Goal: Task Accomplishment & Management: Manage account settings

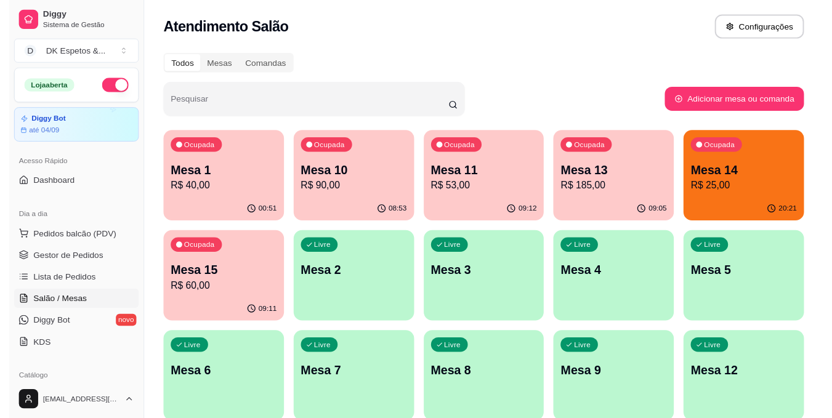
scroll to position [90, 0]
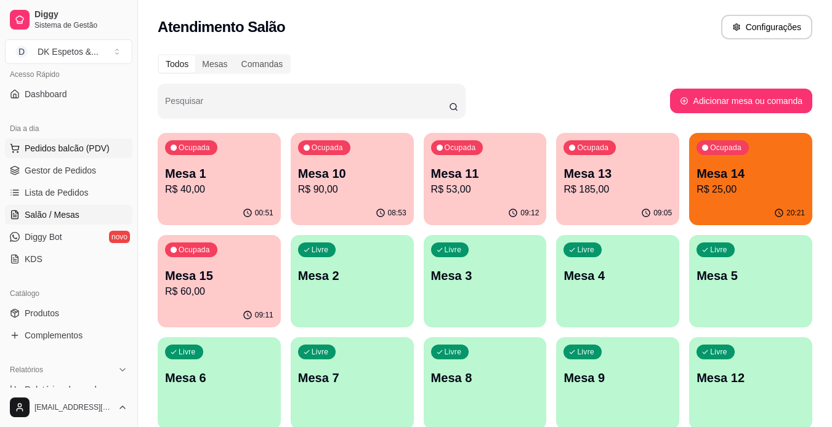
click at [54, 152] on span "Pedidos balcão (PDV)" at bounding box center [67, 148] width 85 height 12
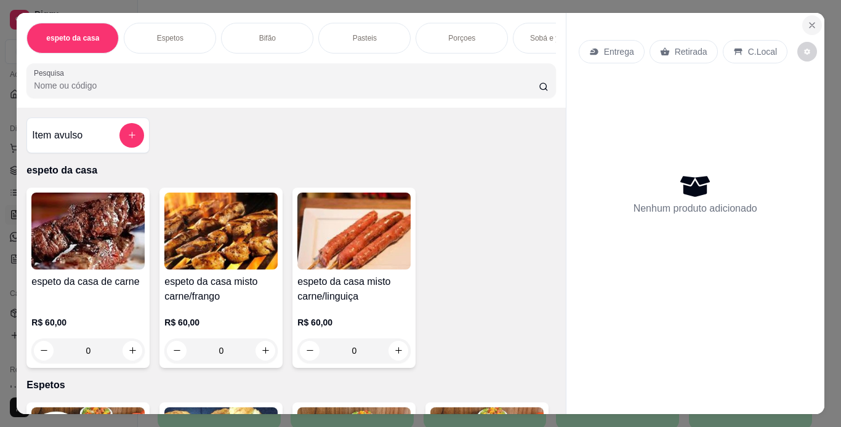
click at [810, 20] on icon "Close" at bounding box center [812, 25] width 10 height 10
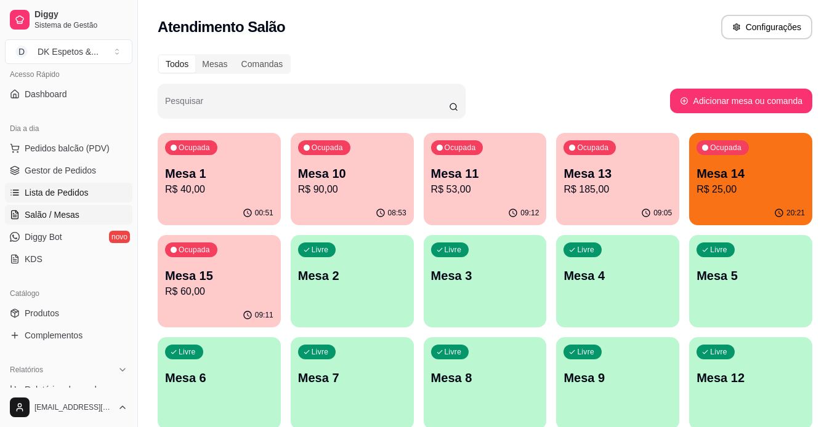
click at [74, 195] on span "Lista de Pedidos" at bounding box center [57, 193] width 64 height 12
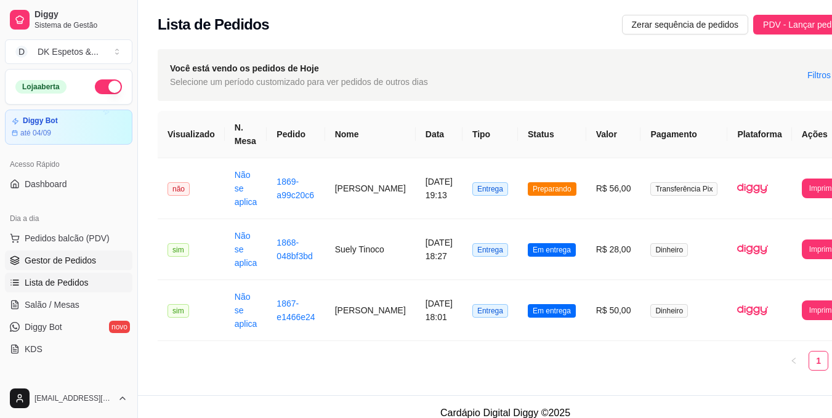
click at [54, 259] on span "Gestor de Pedidos" at bounding box center [60, 260] width 71 height 12
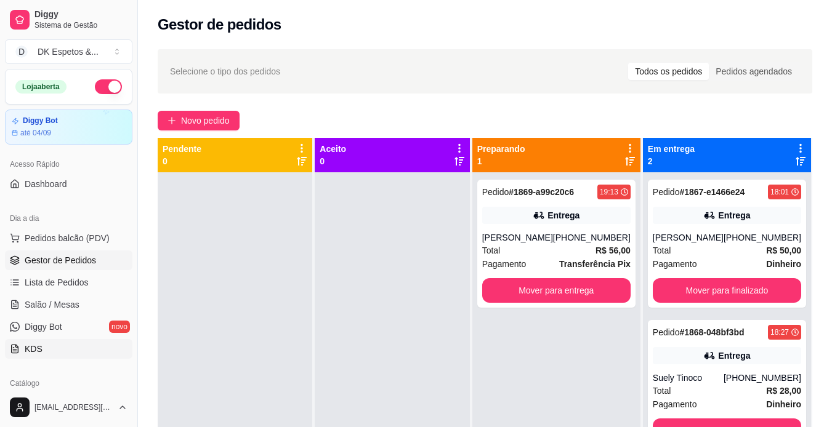
click at [51, 347] on link "KDS" at bounding box center [68, 349] width 127 height 20
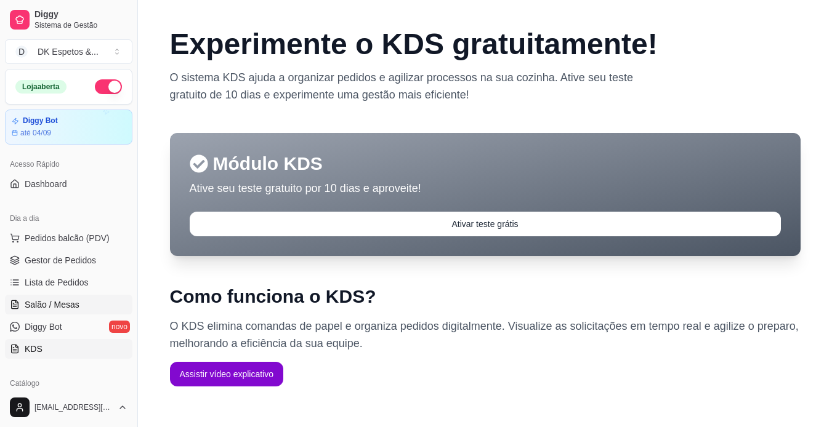
click at [64, 299] on span "Salão / Mesas" at bounding box center [52, 305] width 55 height 12
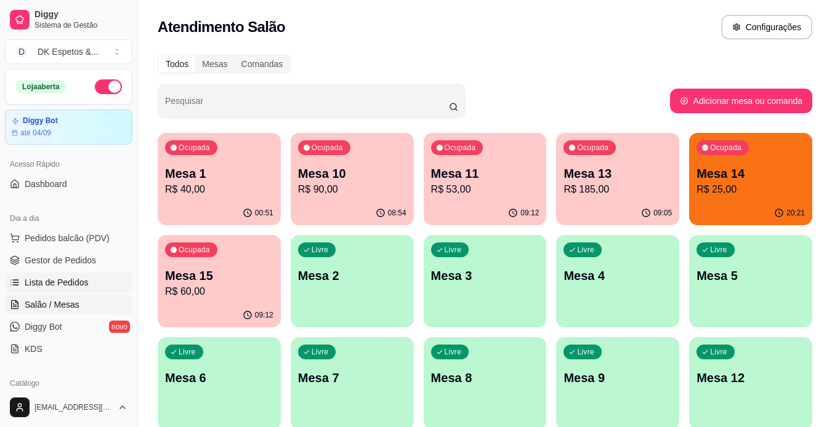
click at [71, 288] on span "Lista de Pedidos" at bounding box center [57, 283] width 64 height 12
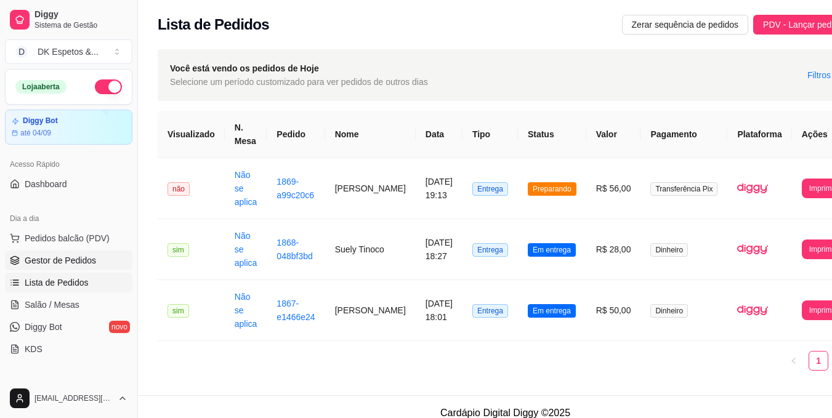
click at [73, 262] on span "Gestor de Pedidos" at bounding box center [60, 260] width 71 height 12
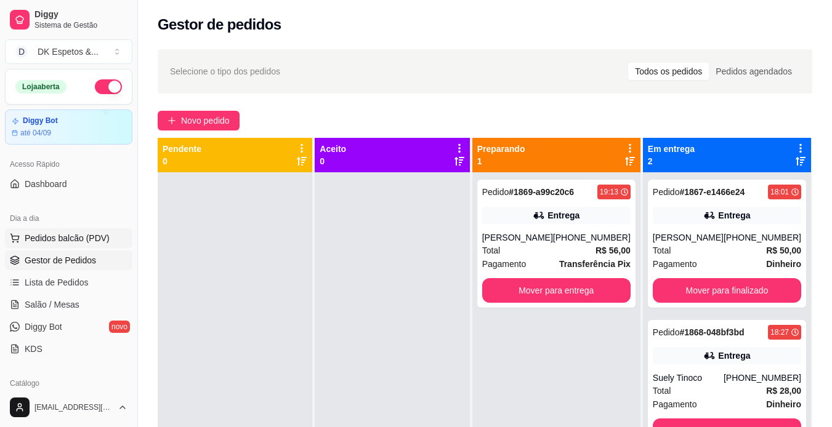
click at [75, 244] on span "Pedidos balcão (PDV)" at bounding box center [67, 238] width 85 height 12
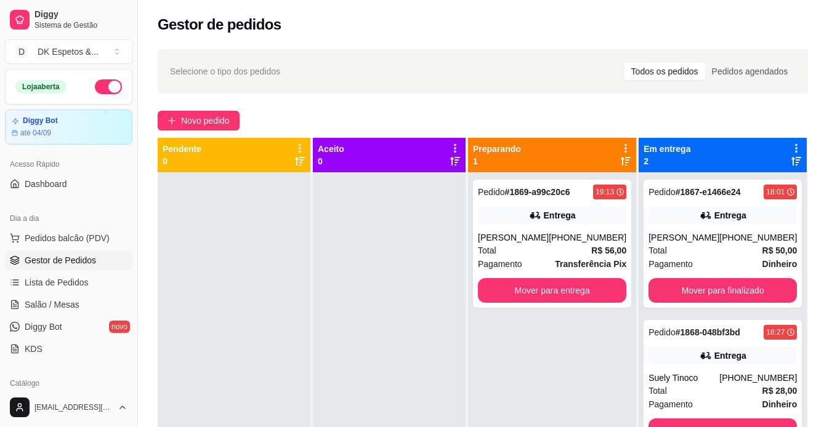
click at [75, 237] on img at bounding box center [87, 232] width 114 height 78
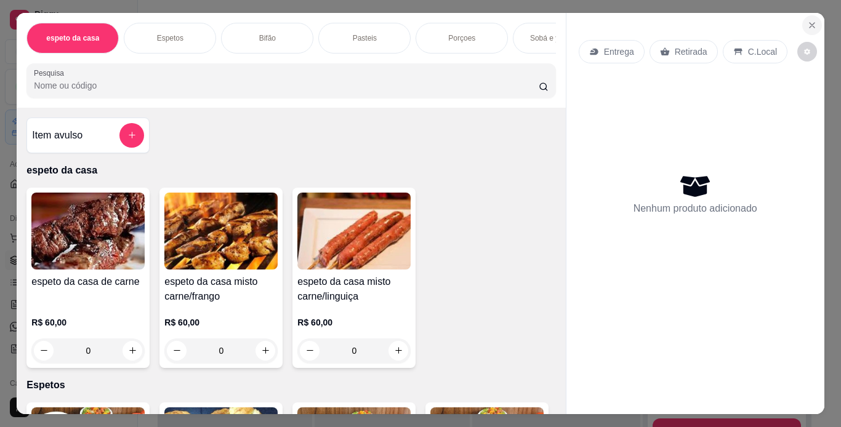
click at [807, 24] on icon "Close" at bounding box center [812, 25] width 10 height 10
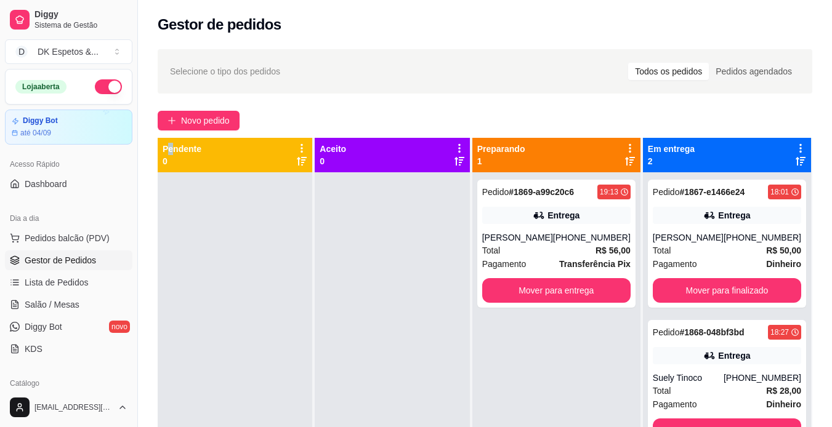
drag, startPoint x: 170, startPoint y: 139, endPoint x: 127, endPoint y: 131, distance: 44.0
click at [127, 131] on div "Diggy Sistema de Gestão D DK Espetos & ... Loja aberta Diggy Bot até 04/09 Aces…" at bounding box center [416, 307] width 832 height 615
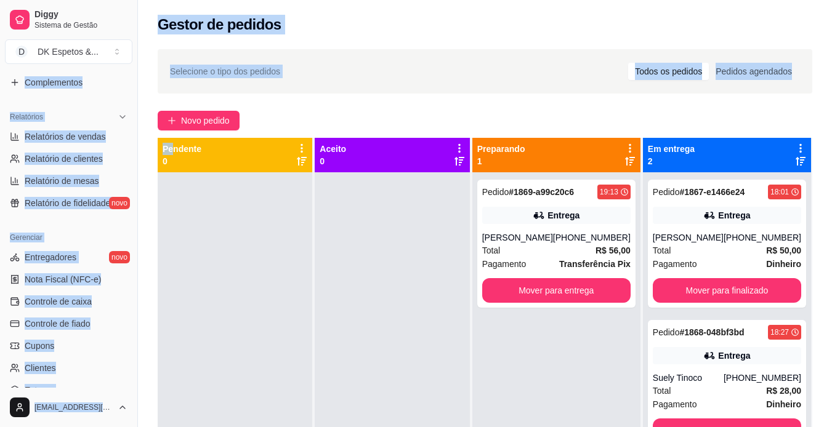
scroll to position [347, 0]
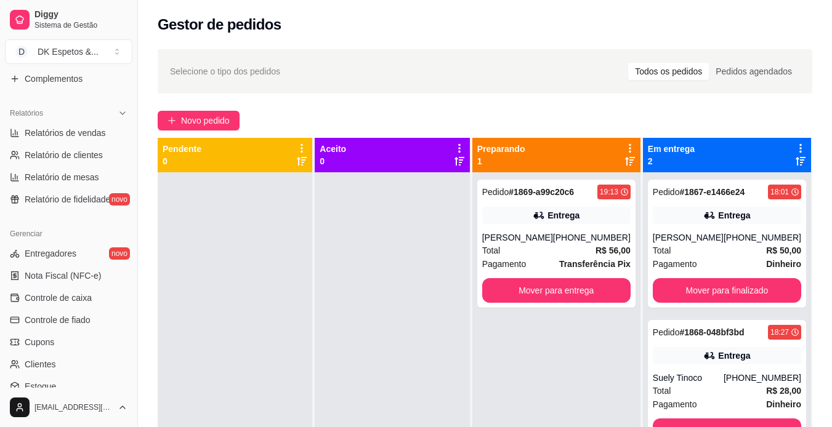
click at [220, 338] on div at bounding box center [235, 385] width 155 height 427
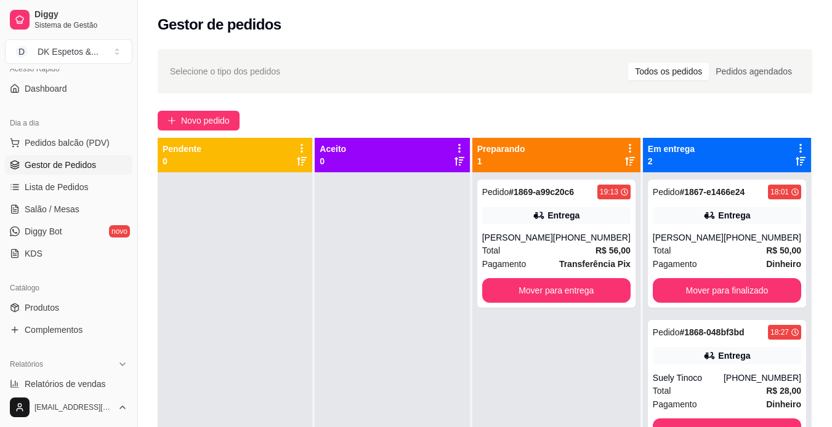
scroll to position [95, 0]
click at [67, 311] on link "Produtos" at bounding box center [68, 309] width 127 height 20
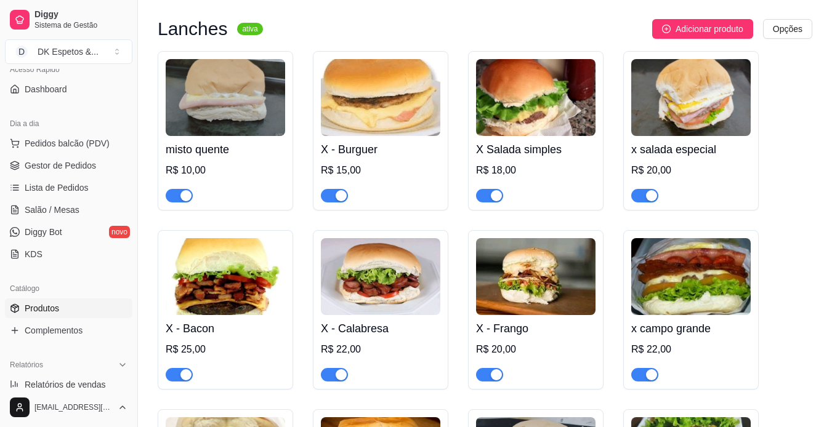
scroll to position [3104, 0]
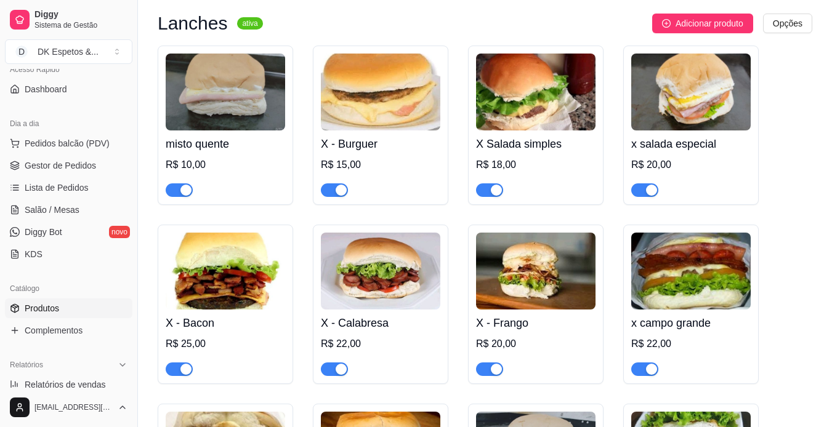
click at [182, 195] on div "button" at bounding box center [185, 190] width 11 height 11
click at [345, 196] on div "button" at bounding box center [341, 190] width 11 height 11
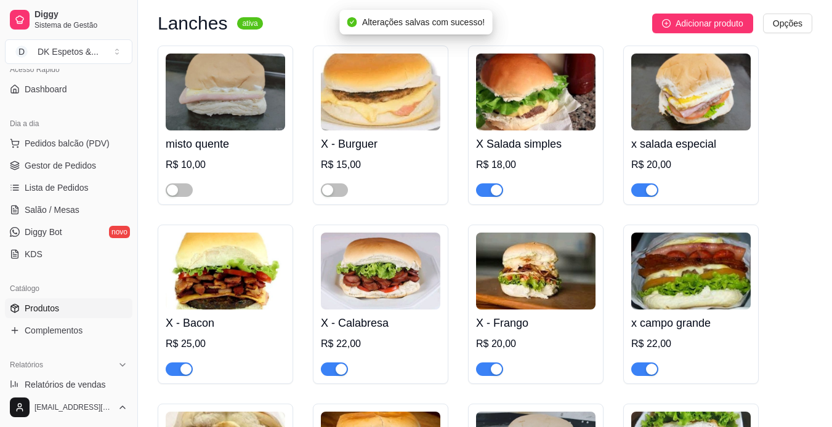
click at [488, 197] on button "button" at bounding box center [489, 191] width 27 height 14
click at [648, 196] on div "button" at bounding box center [651, 190] width 11 height 11
click at [650, 375] on div "button" at bounding box center [651, 369] width 11 height 11
click at [500, 373] on span "button" at bounding box center [489, 370] width 27 height 14
click at [332, 374] on span "button" at bounding box center [334, 370] width 27 height 14
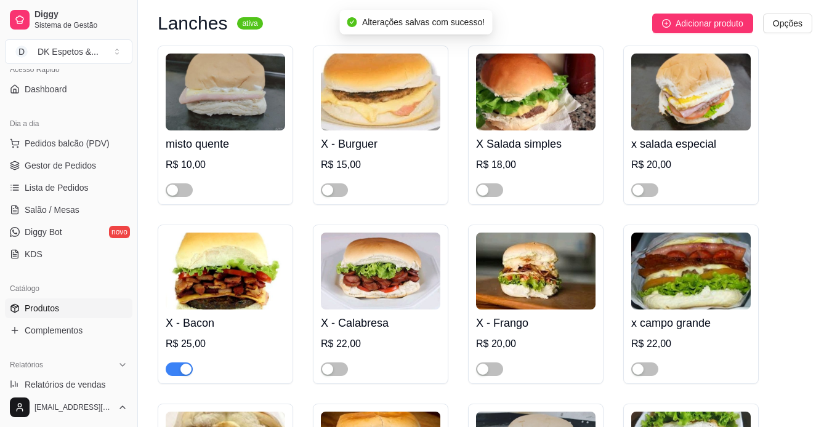
click at [177, 376] on button "button" at bounding box center [179, 370] width 27 height 14
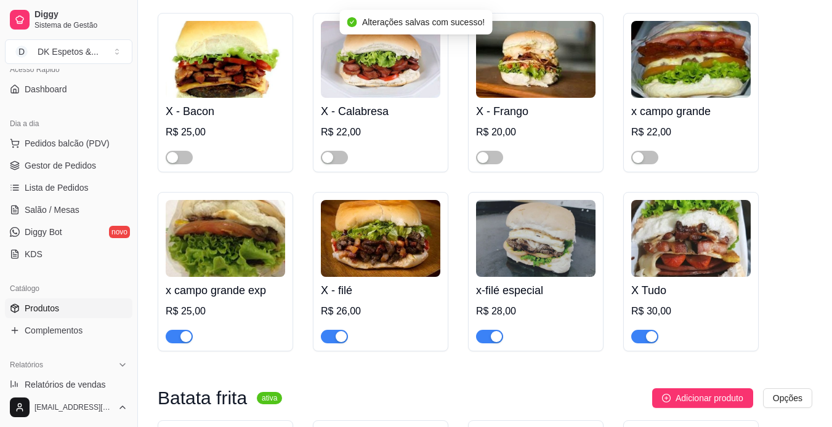
scroll to position [3317, 0]
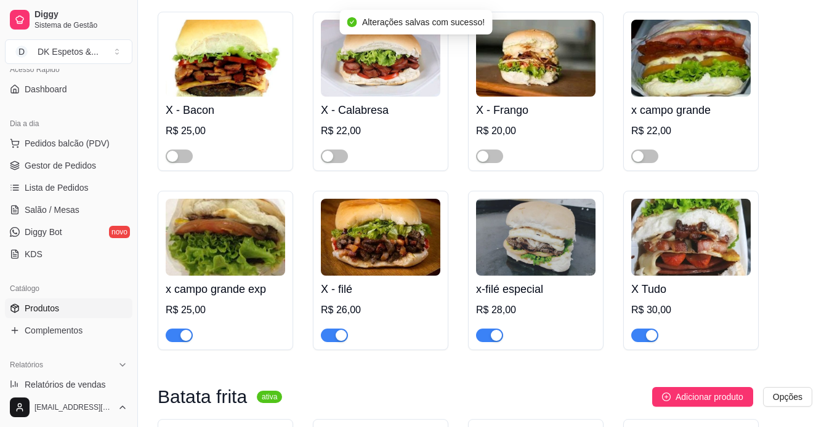
click at [338, 341] on div "button" at bounding box center [341, 335] width 11 height 11
click at [490, 342] on button "button" at bounding box center [489, 336] width 27 height 14
click at [638, 342] on span "button" at bounding box center [644, 336] width 27 height 14
click at [172, 342] on span "button" at bounding box center [179, 336] width 27 height 14
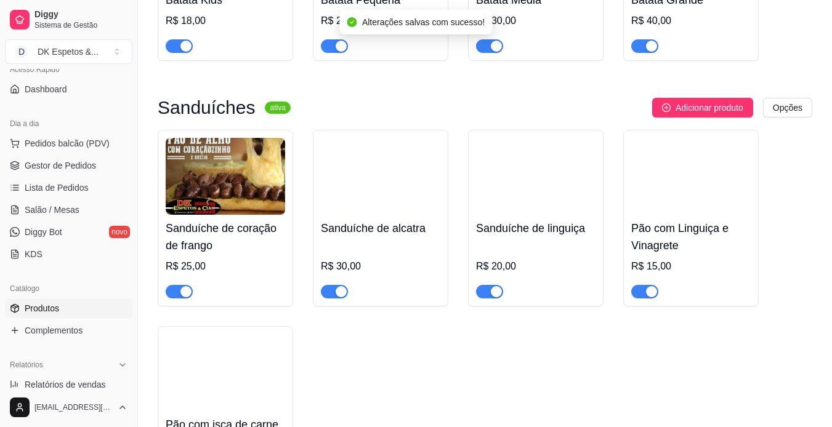
scroll to position [3836, 0]
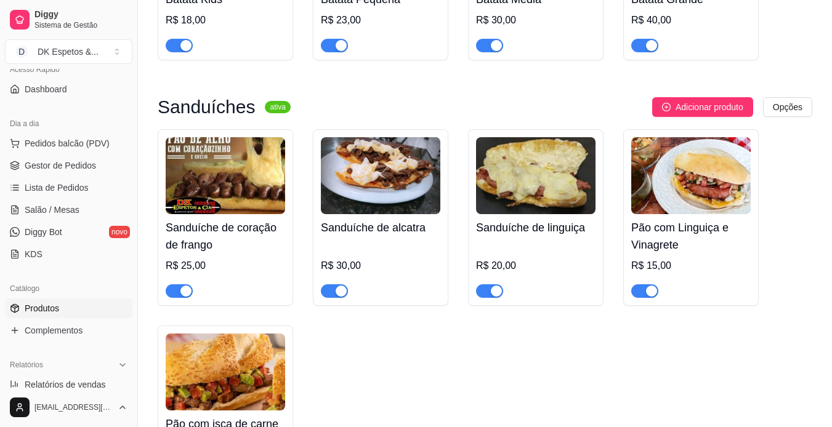
click at [176, 298] on span "button" at bounding box center [179, 292] width 27 height 14
click at [335, 296] on div at bounding box center [334, 290] width 27 height 15
drag, startPoint x: 339, startPoint y: 307, endPoint x: 487, endPoint y: 301, distance: 147.9
click at [487, 301] on div "Sanduíche de coração de frango R$ 25,00 Sanduíche de alcatra R$ 30,00 Sanduíche…" at bounding box center [485, 315] width 655 height 373
click at [487, 298] on span "button" at bounding box center [489, 292] width 27 height 14
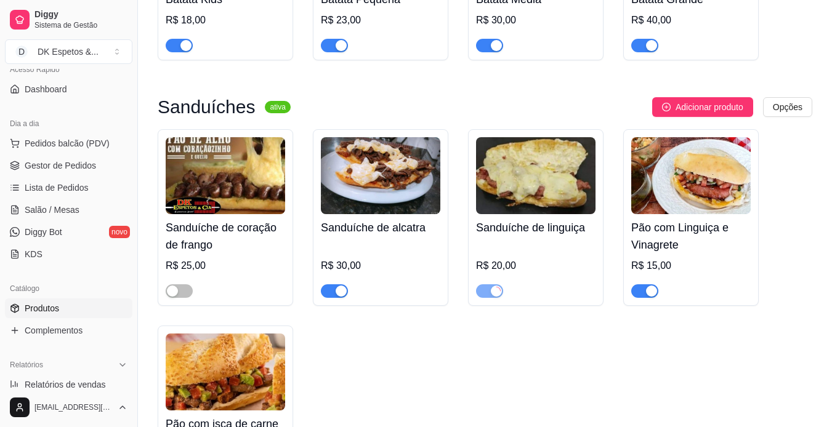
click at [643, 298] on button "button" at bounding box center [644, 292] width 27 height 14
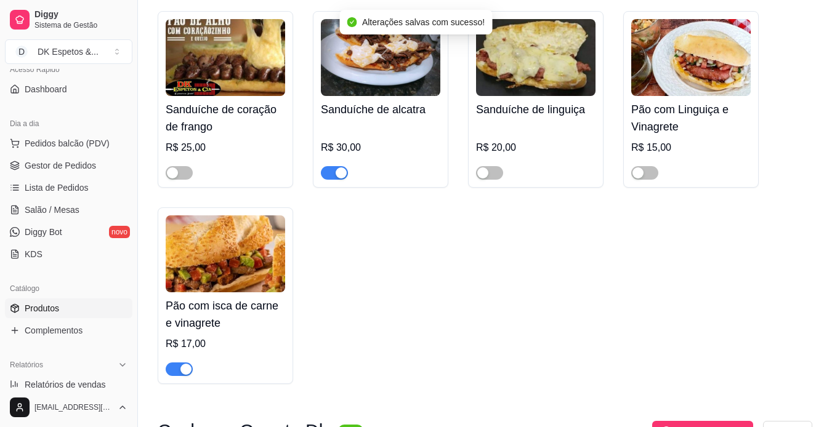
scroll to position [3956, 0]
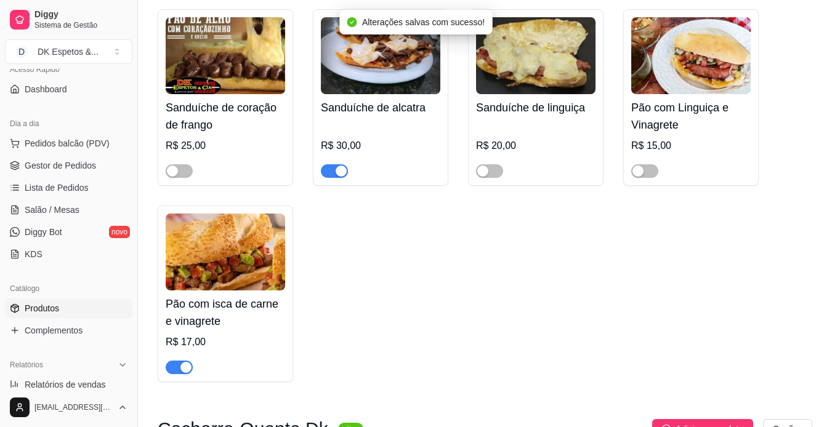
click at [180, 374] on span "button" at bounding box center [179, 368] width 27 height 14
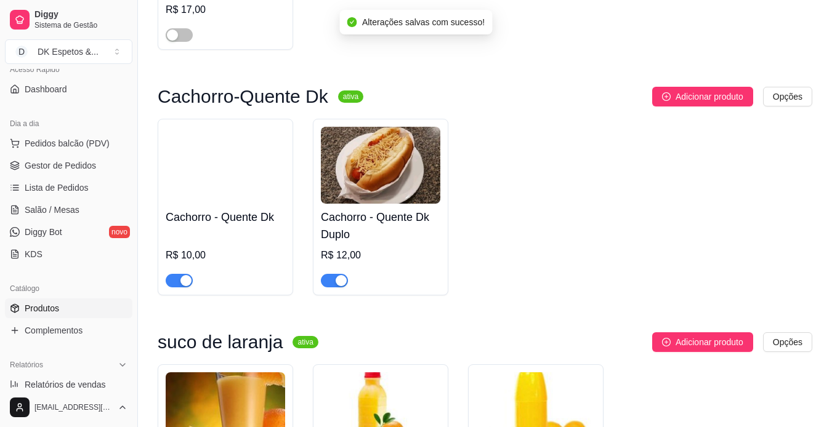
scroll to position [4289, 0]
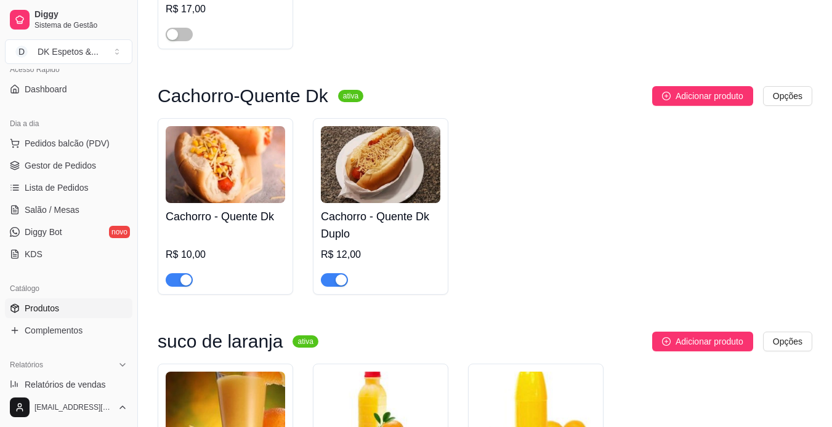
click at [333, 287] on button "button" at bounding box center [334, 280] width 27 height 14
click at [177, 287] on button "button" at bounding box center [179, 280] width 27 height 14
drag, startPoint x: 133, startPoint y: 188, endPoint x: 134, endPoint y: 81, distance: 106.6
click at [134, 81] on button "Toggle Sidebar" at bounding box center [137, 213] width 10 height 427
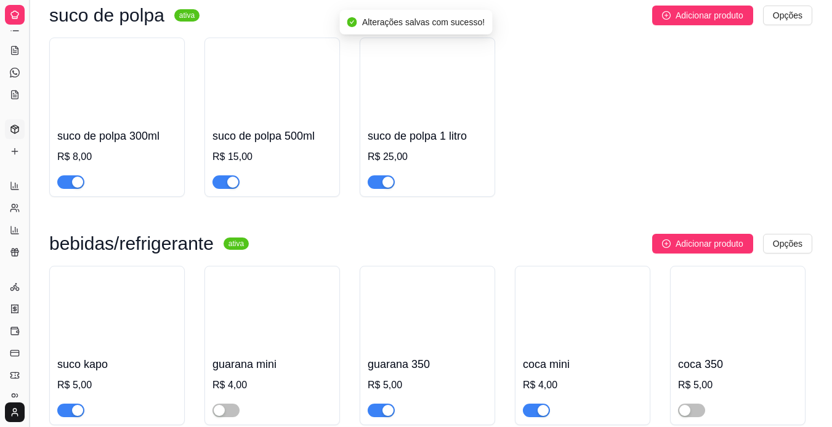
scroll to position [14, 0]
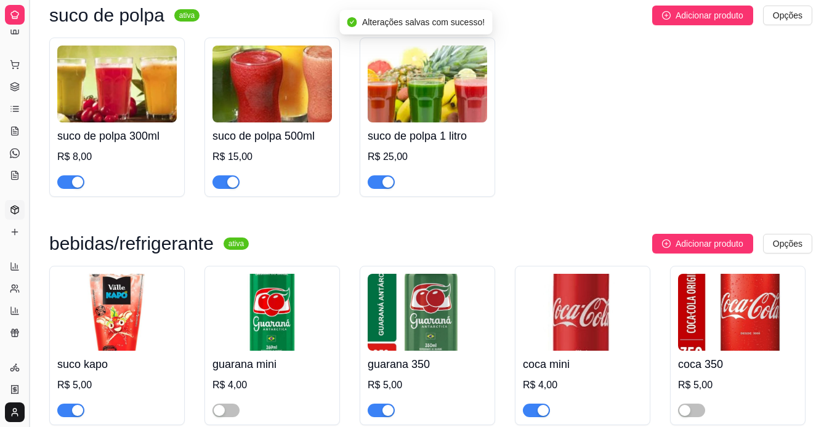
click at [14, 84] on icon at bounding box center [15, 87] width 10 height 10
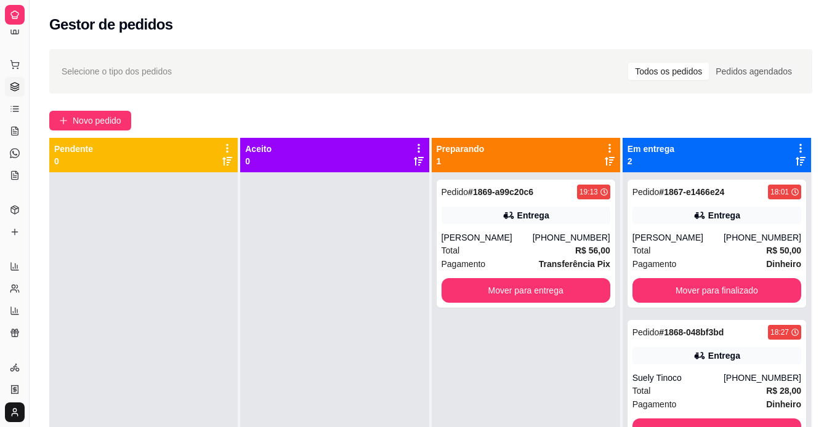
click at [240, 278] on div at bounding box center [334, 385] width 188 height 427
click at [485, 232] on div "[PERSON_NAME]" at bounding box center [487, 238] width 91 height 12
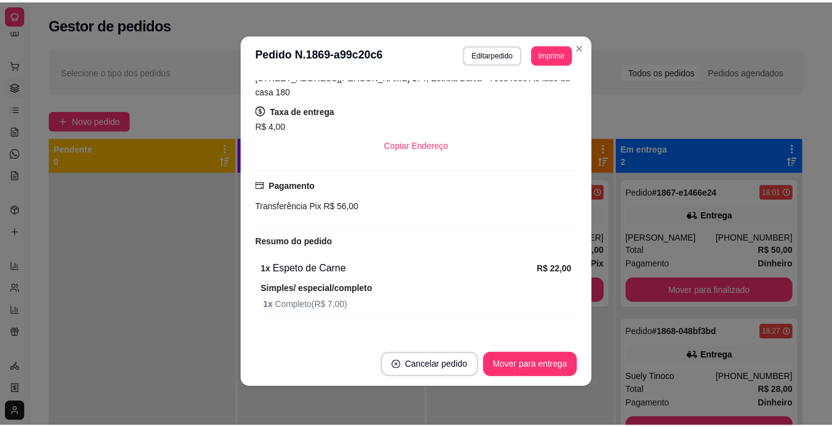
scroll to position [243, 0]
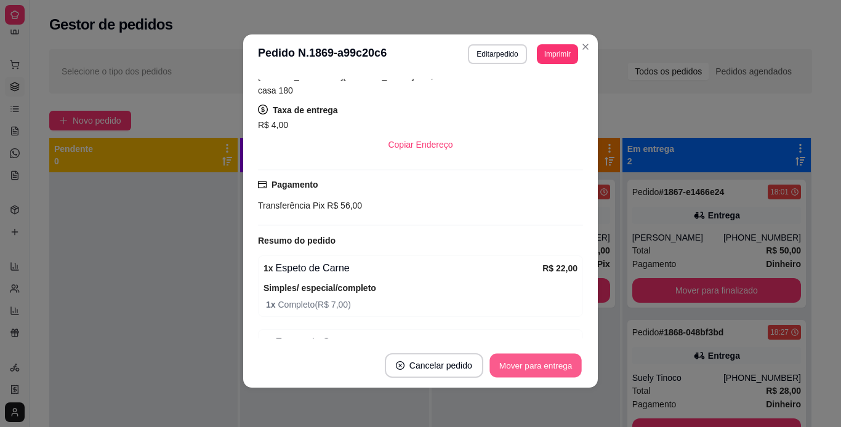
click at [516, 361] on button "Mover para entrega" at bounding box center [536, 366] width 92 height 24
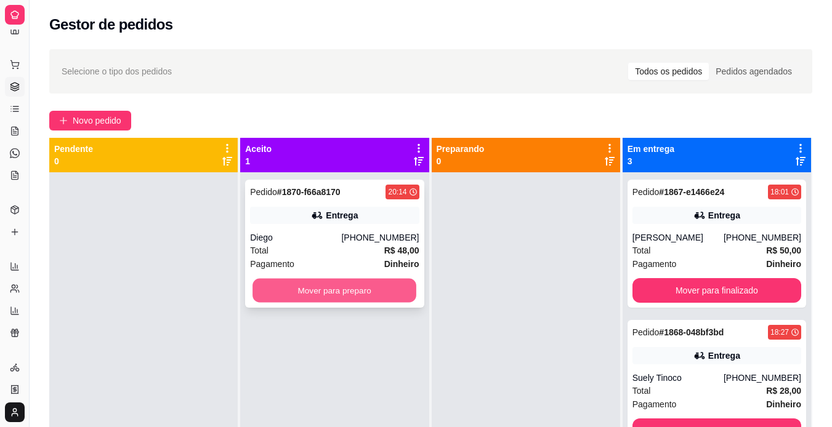
click at [386, 294] on button "Mover para preparo" at bounding box center [335, 291] width 164 height 24
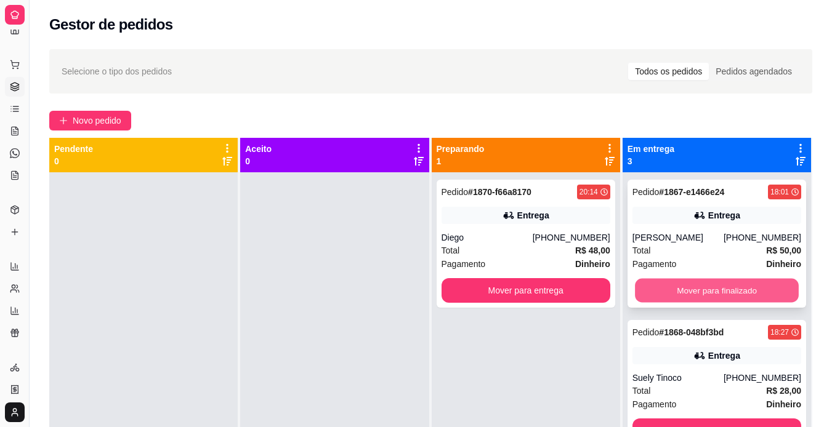
click at [750, 280] on button "Mover para finalizado" at bounding box center [717, 291] width 164 height 24
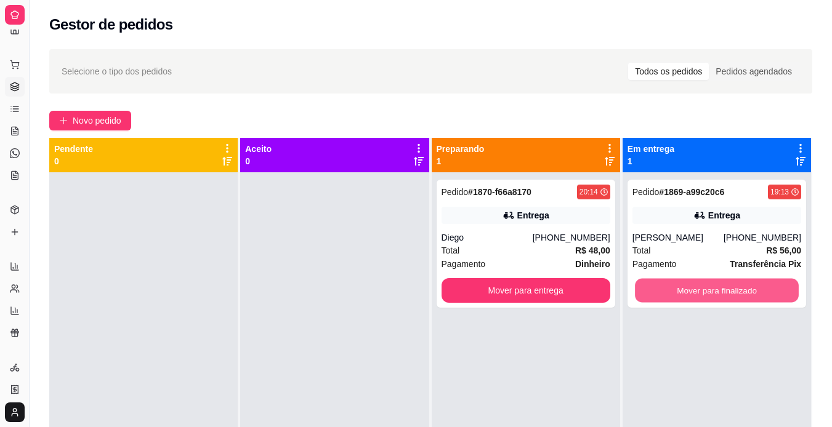
click at [750, 280] on button "Mover para finalizado" at bounding box center [717, 291] width 164 height 24
